Goal: Information Seeking & Learning: Check status

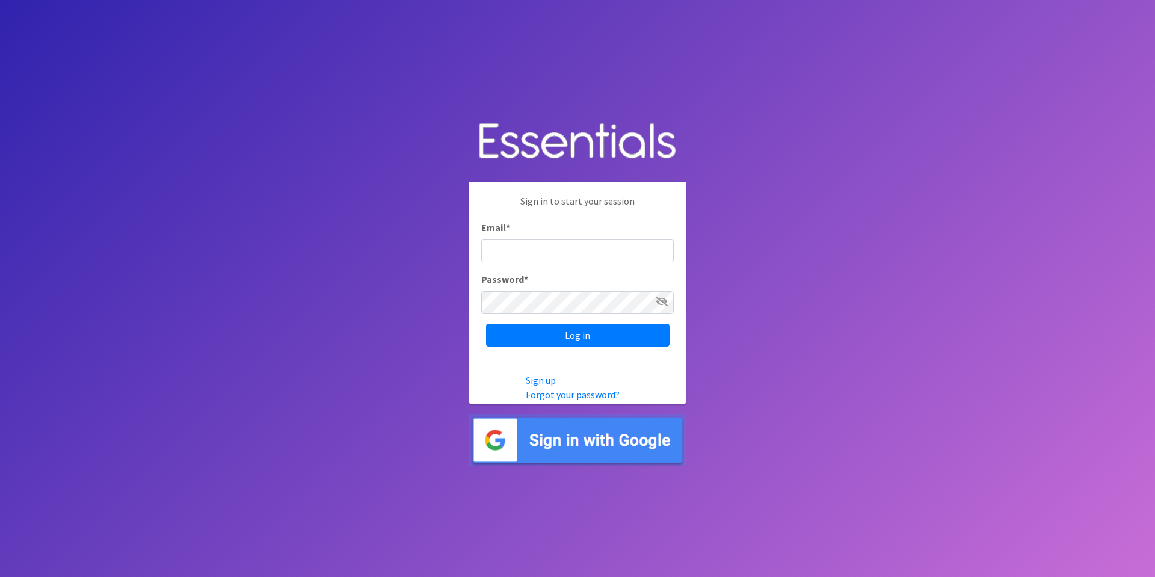
click at [553, 440] on img at bounding box center [577, 440] width 217 height 52
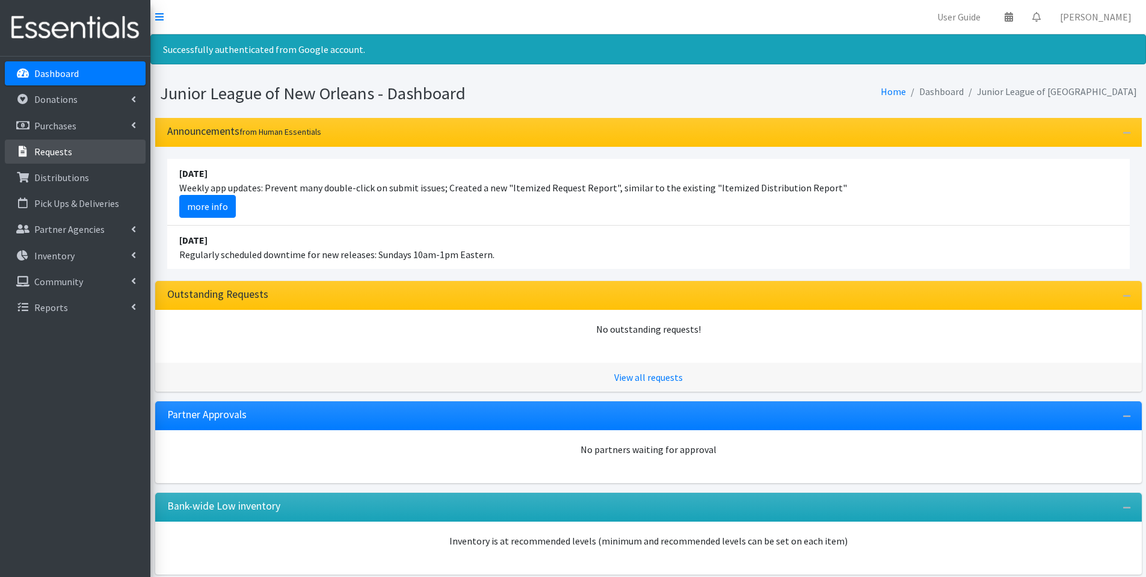
click at [62, 142] on link "Requests" at bounding box center [75, 152] width 141 height 24
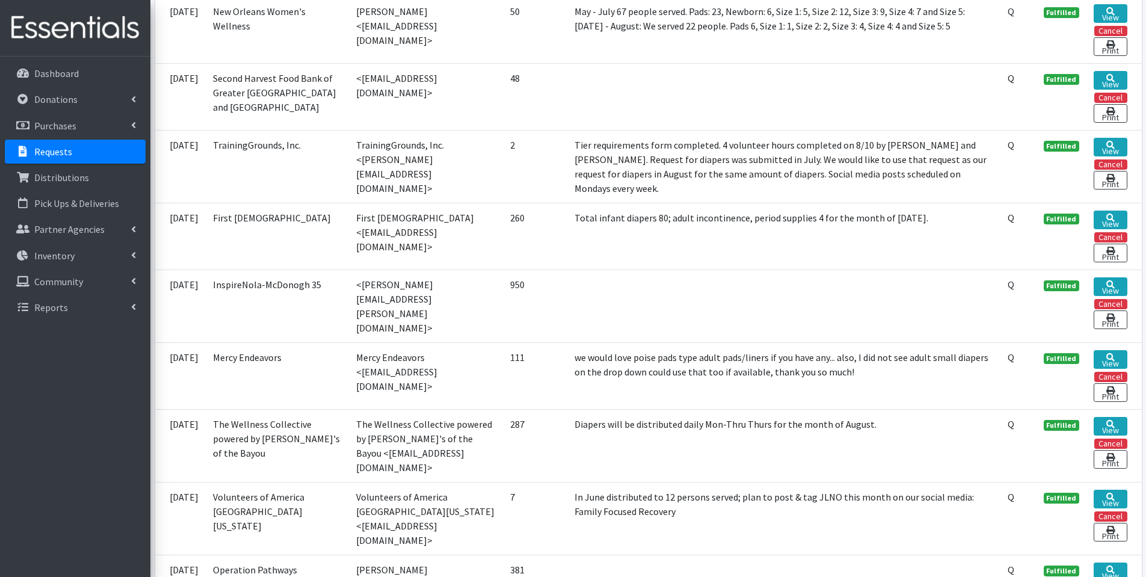
scroll to position [1316, 0]
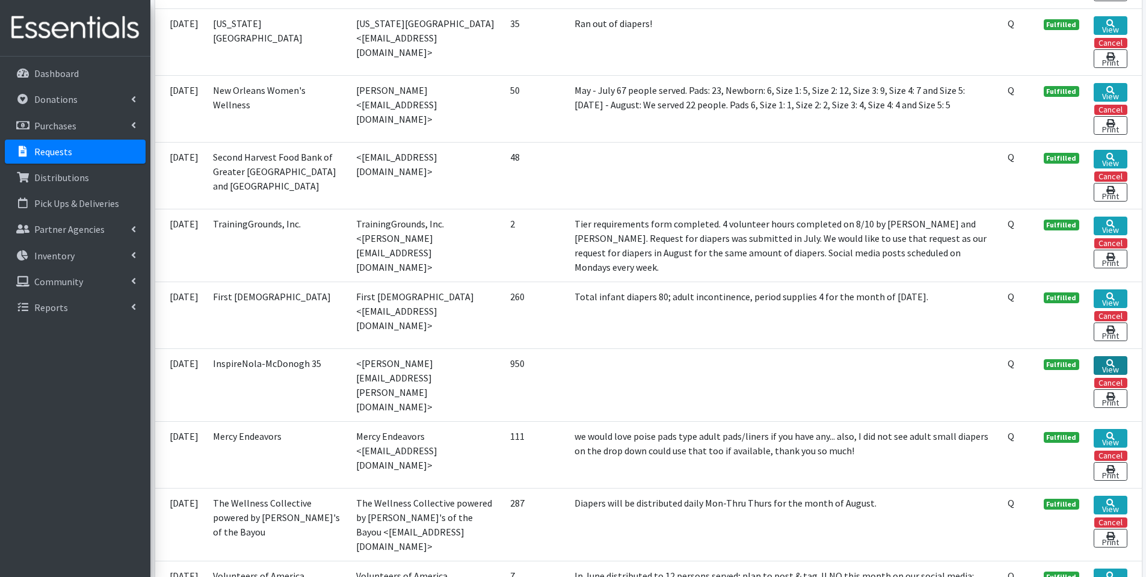
click at [1120, 356] on link "View" at bounding box center [1110, 365] width 33 height 19
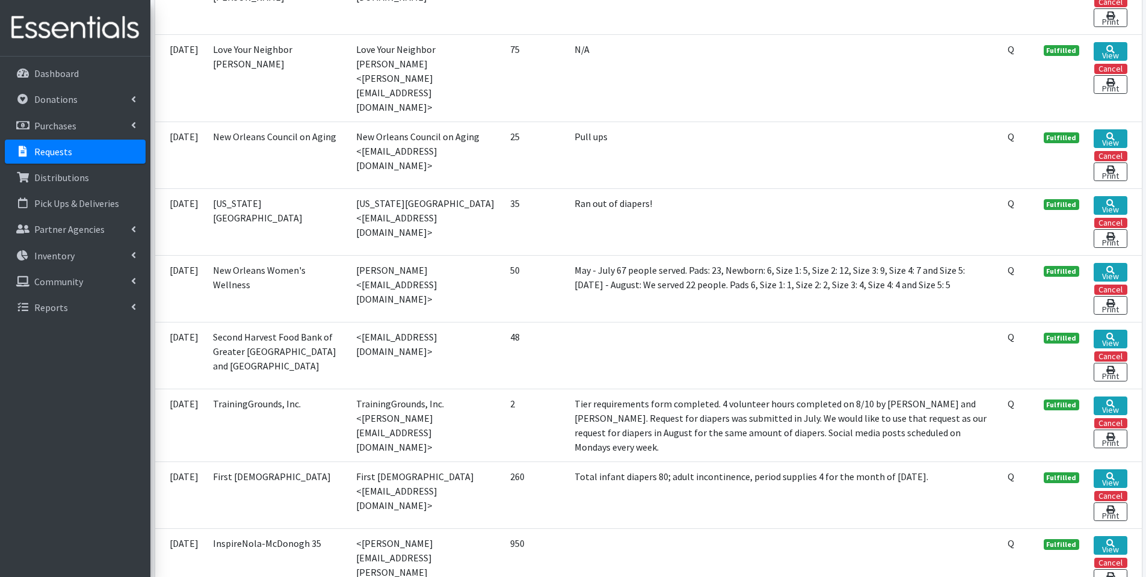
scroll to position [1135, 0]
click at [1111, 397] on link "View" at bounding box center [1110, 406] width 33 height 19
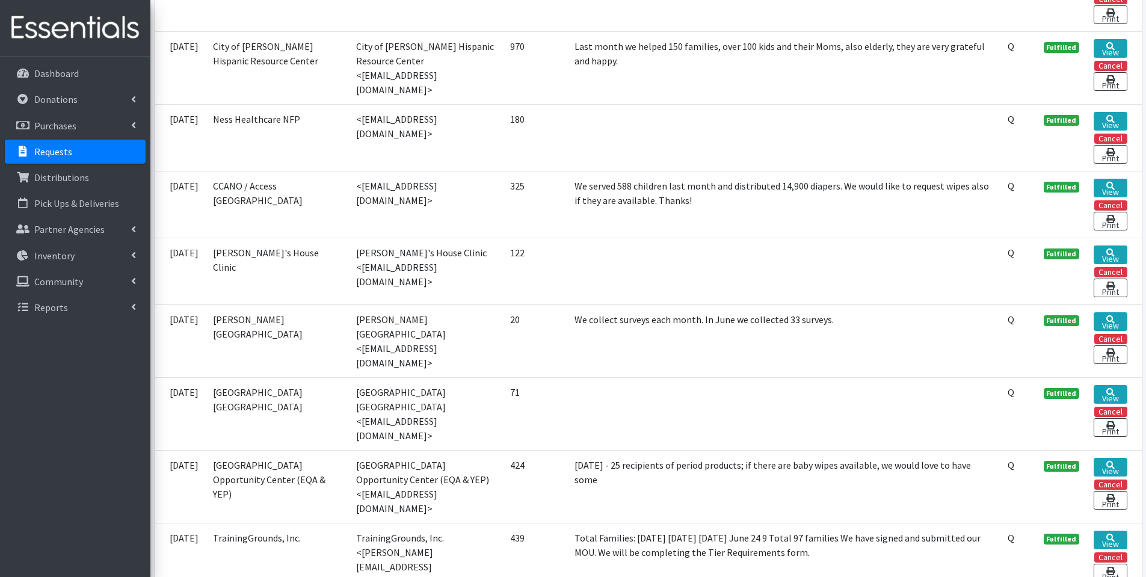
scroll to position [353, 0]
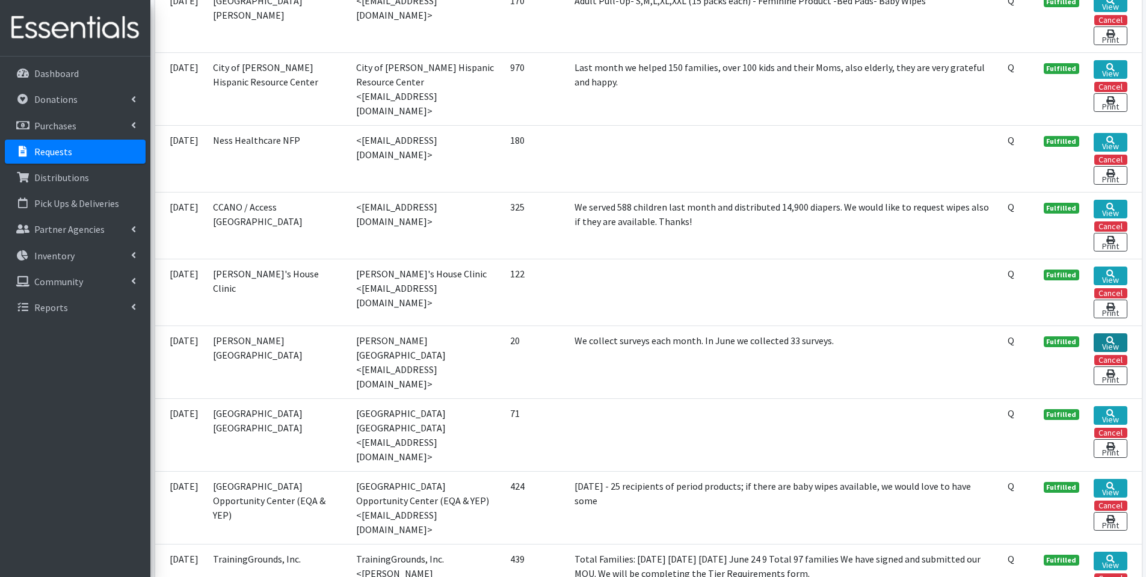
click at [1121, 333] on link "View" at bounding box center [1110, 342] width 33 height 19
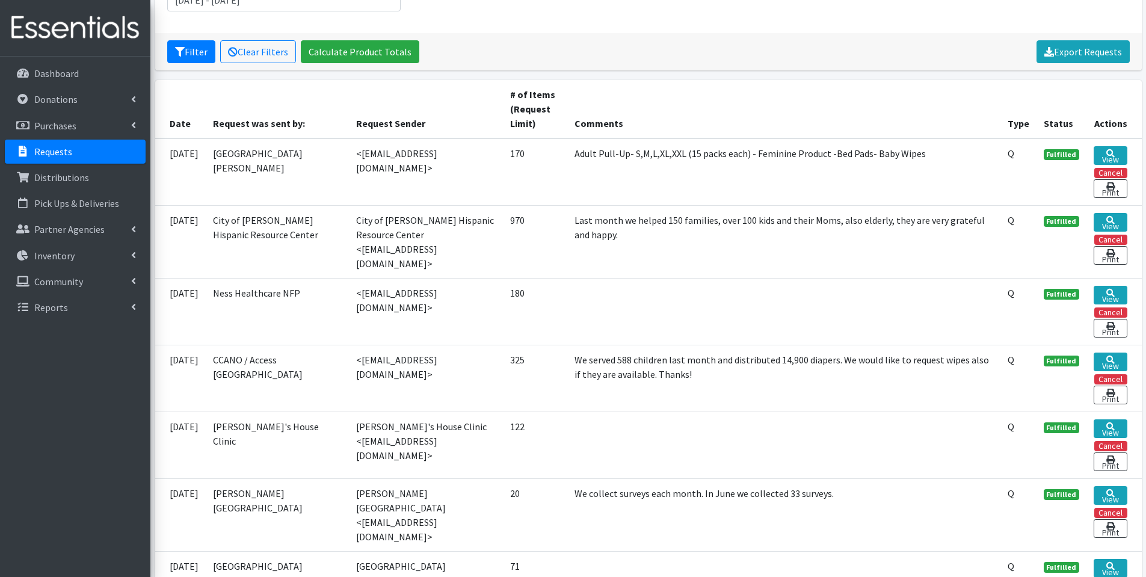
scroll to position [173, 0]
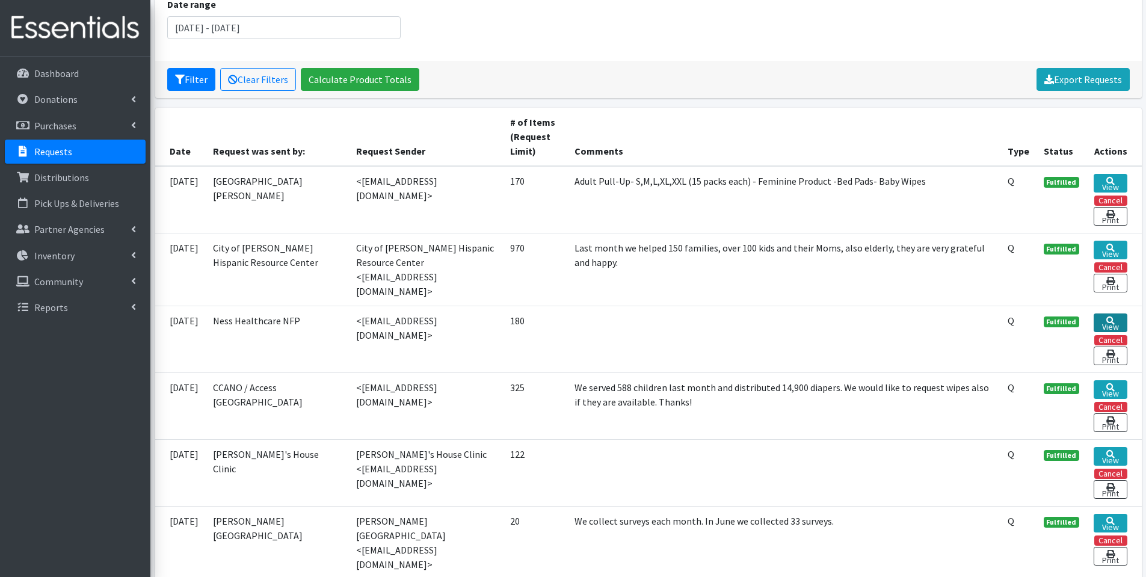
click at [1112, 316] on icon at bounding box center [1110, 320] width 8 height 8
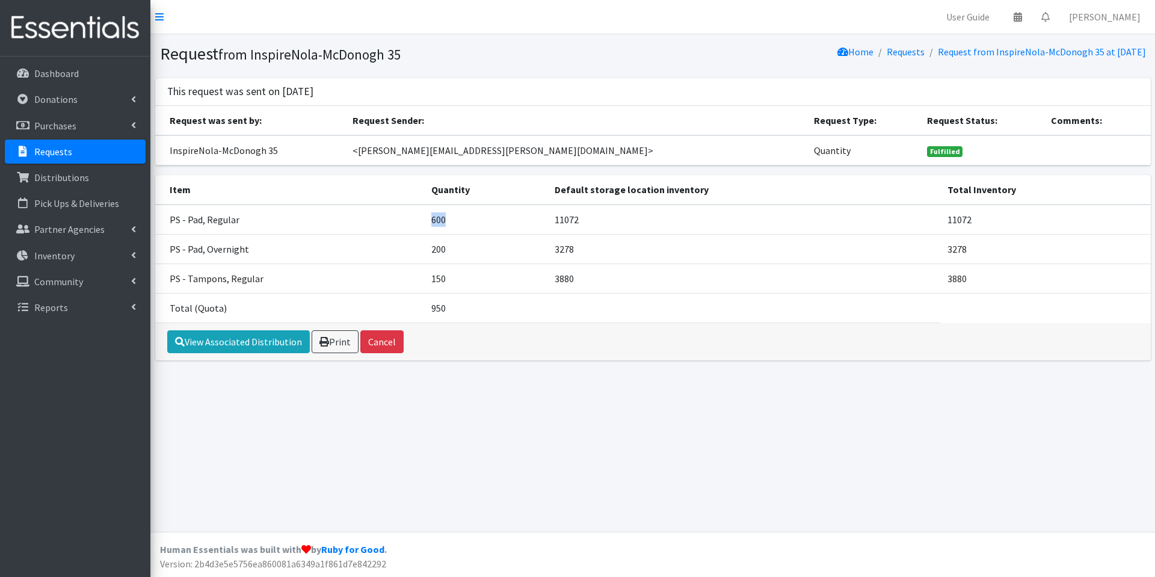
drag, startPoint x: 433, startPoint y: 221, endPoint x: 467, endPoint y: 224, distance: 34.4
click at [467, 224] on td "600" at bounding box center [485, 220] width 123 height 30
click at [278, 339] on link "View Associated Distribution" at bounding box center [238, 341] width 143 height 23
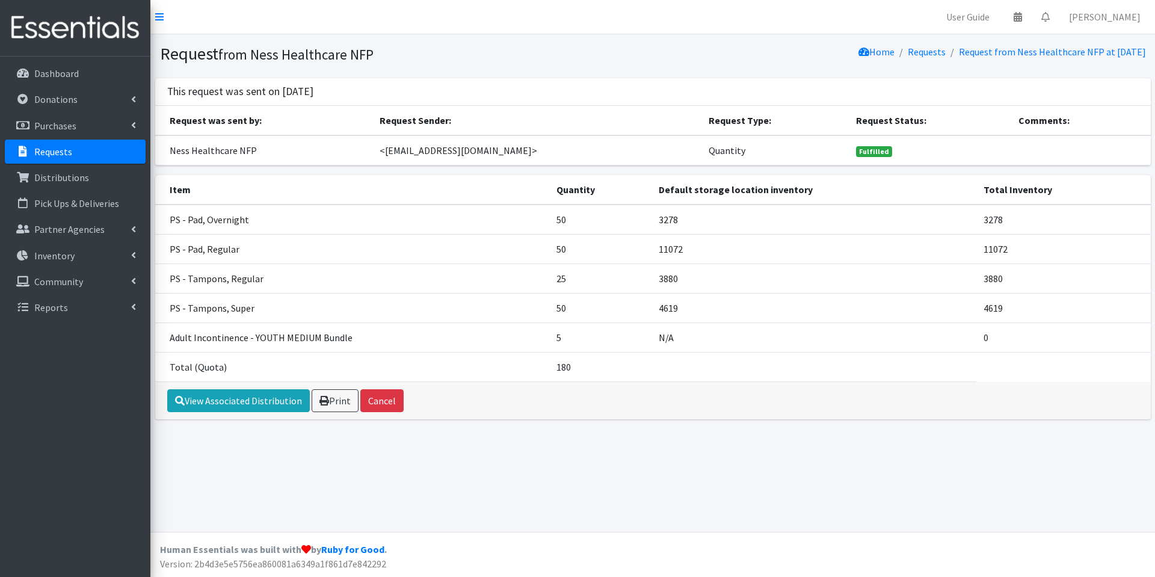
click at [58, 60] on div "Dashboard Donations All Donations New Donation Purchases All Purchases [GEOGRAP…" at bounding box center [75, 328] width 150 height 543
click at [60, 64] on link "Dashboard" at bounding box center [75, 73] width 141 height 24
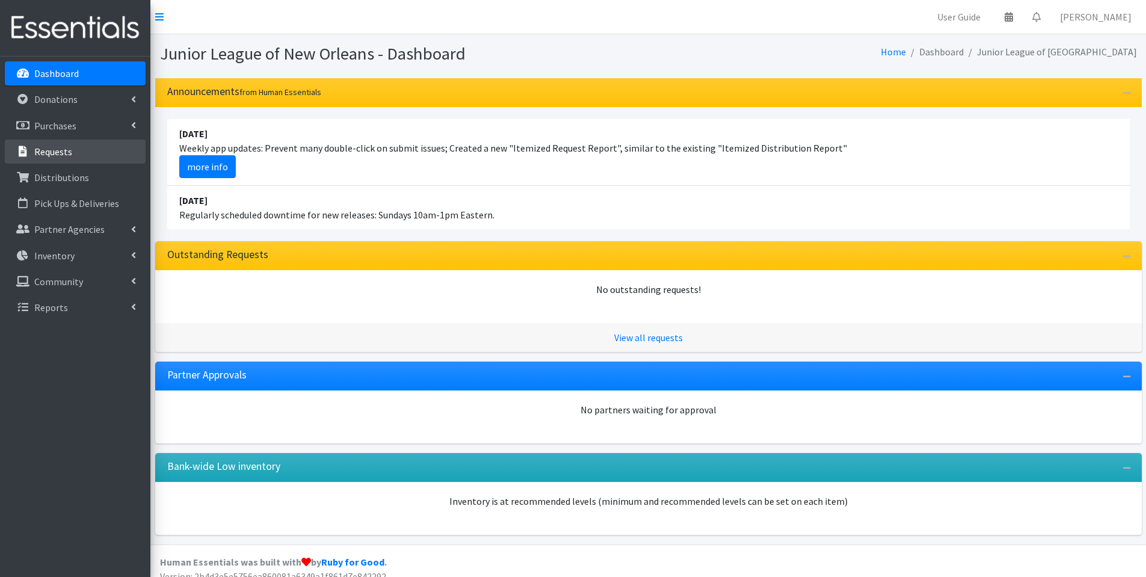
click at [81, 153] on link "Requests" at bounding box center [75, 152] width 141 height 24
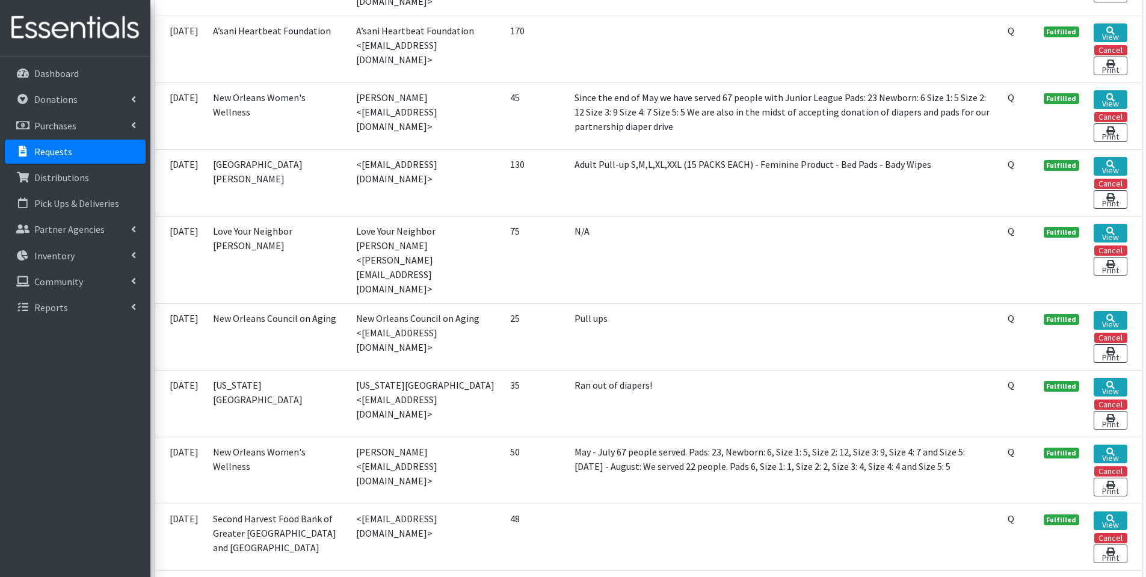
scroll to position [955, 0]
click at [1114, 380] on icon at bounding box center [1110, 384] width 8 height 8
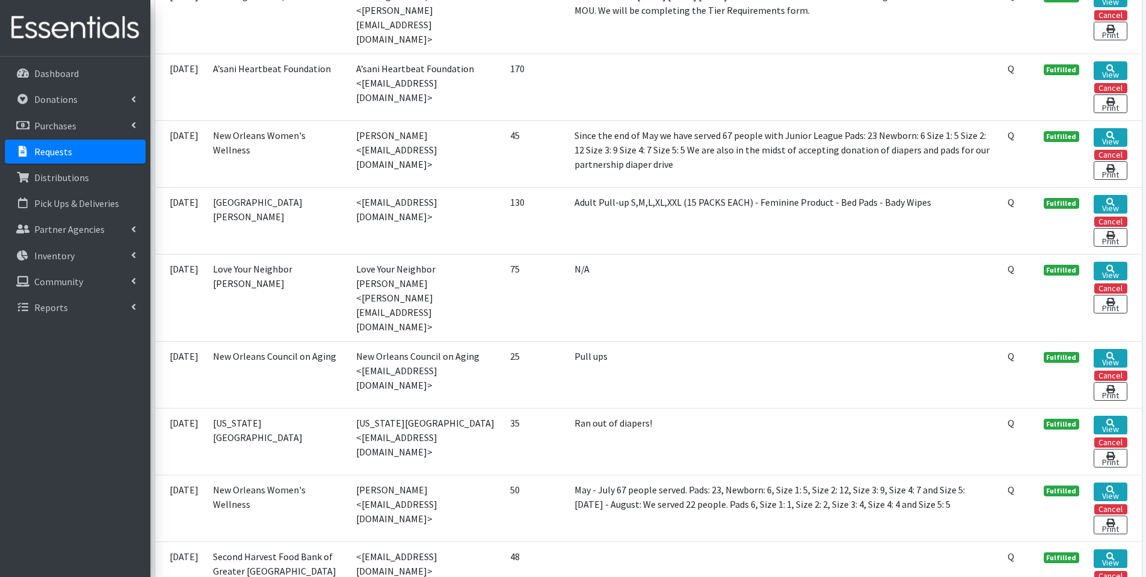
scroll to position [895, 0]
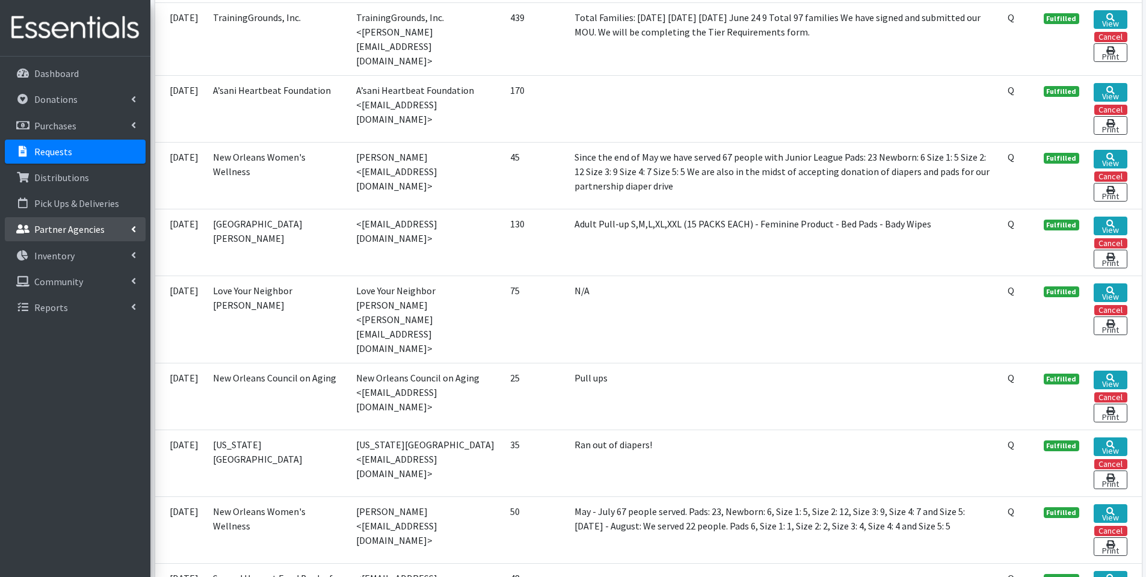
click at [104, 225] on link "Partner Agencies" at bounding box center [75, 229] width 141 height 24
click at [100, 281] on link "Partner Announcement" at bounding box center [75, 282] width 141 height 24
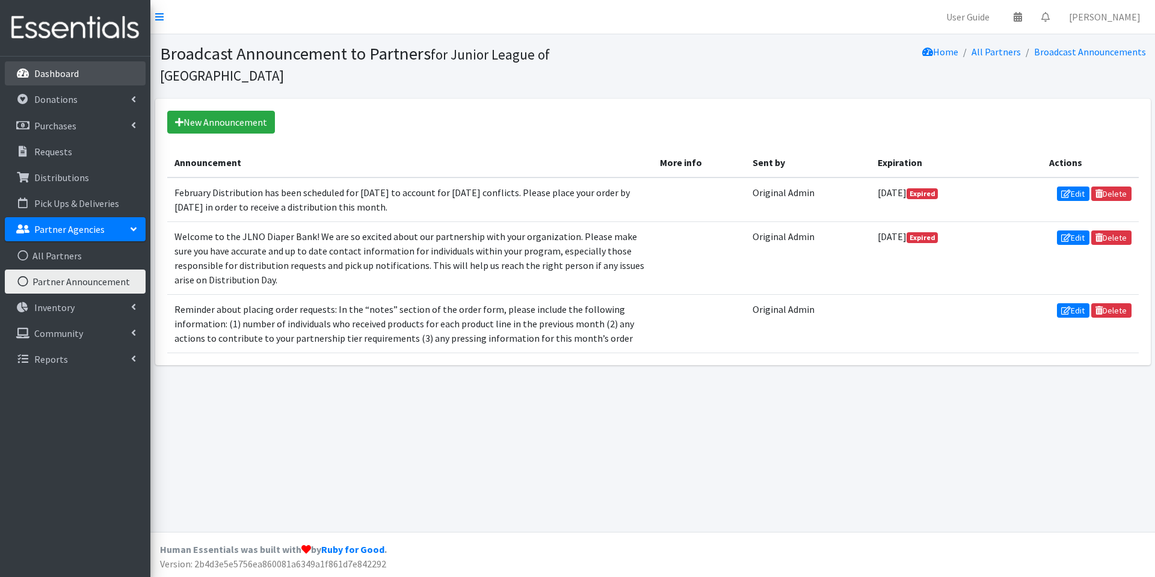
click at [88, 78] on link "Dashboard" at bounding box center [75, 73] width 141 height 24
